Goal: Task Accomplishment & Management: Manage account settings

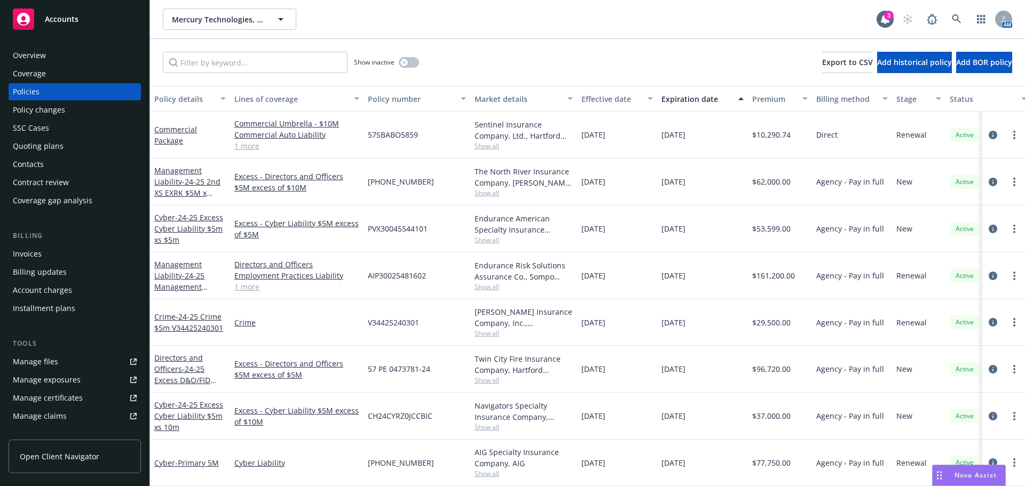
scroll to position [51, 0]
